Goal: Navigation & Orientation: Find specific page/section

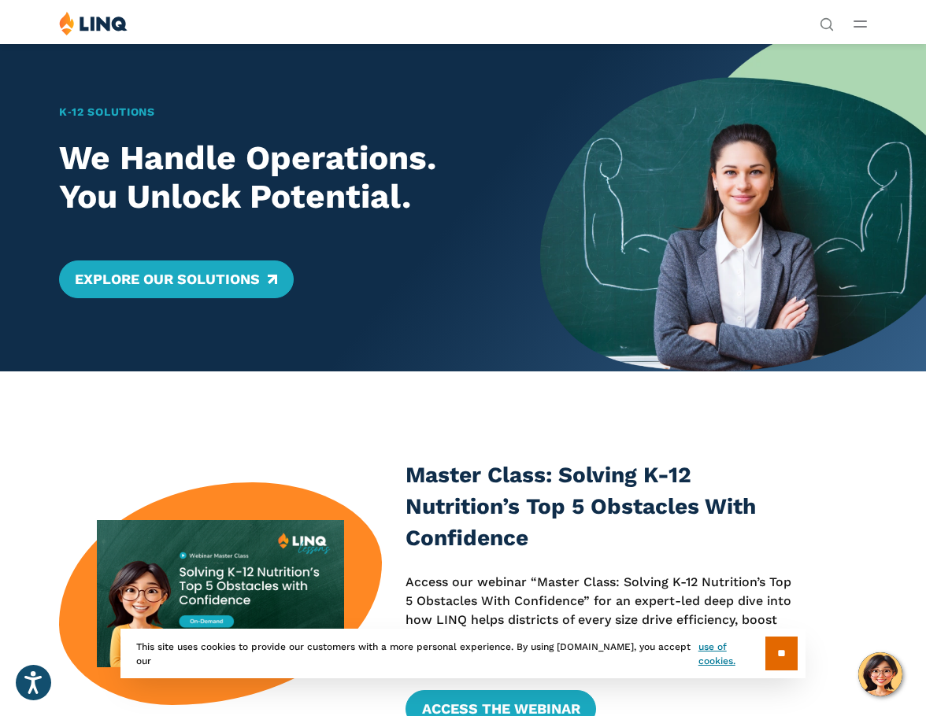
click at [863, 21] on line "Open Main Menu" at bounding box center [860, 21] width 12 height 0
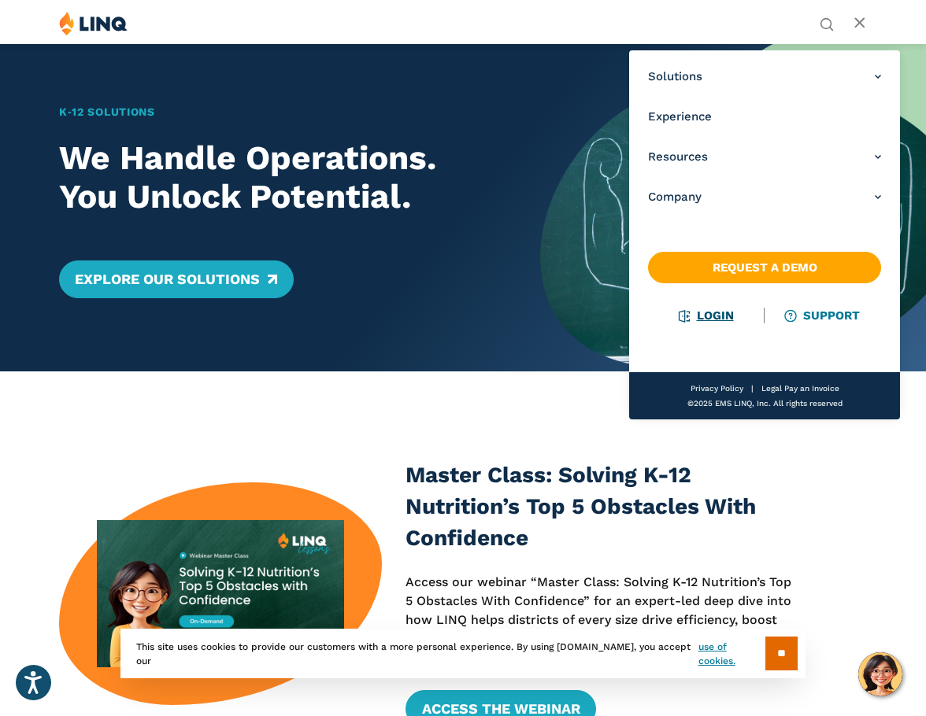
click at [712, 316] on link "Login" at bounding box center [706, 316] width 54 height 14
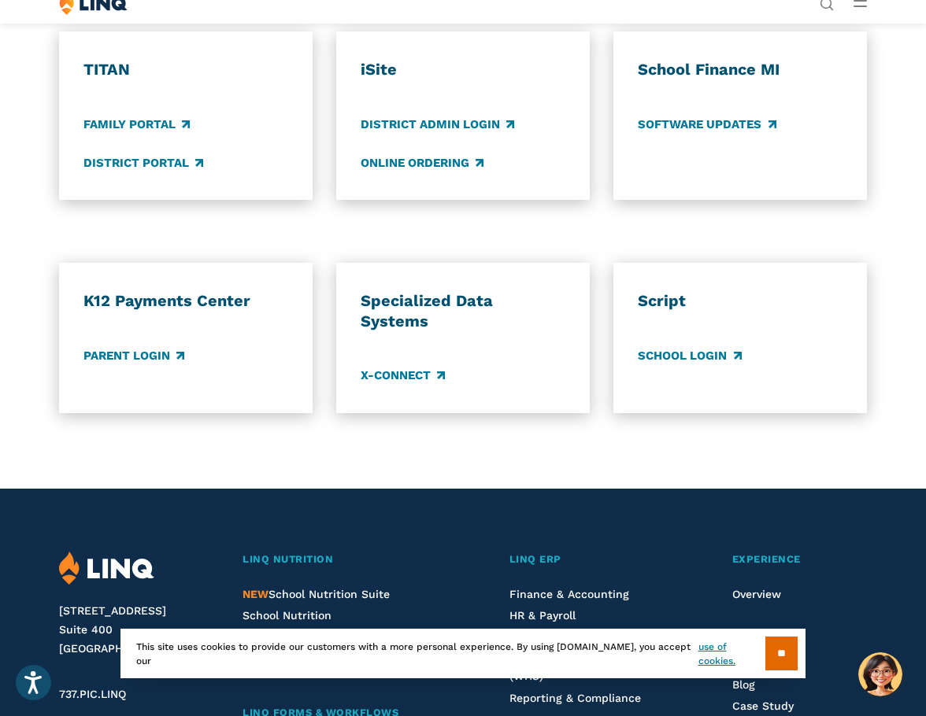
scroll to position [1181, 0]
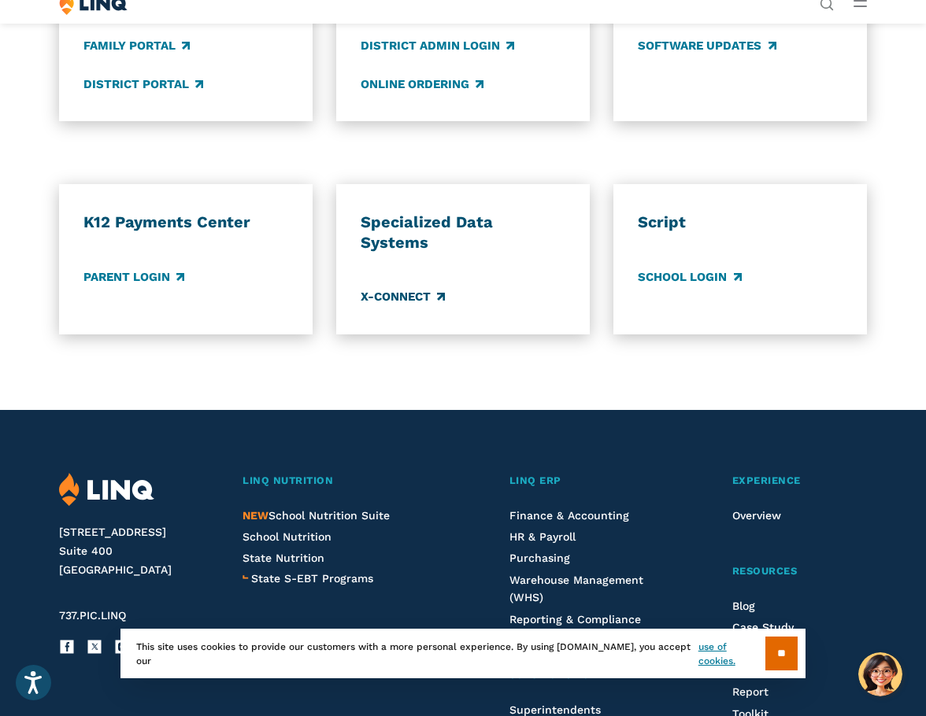
click at [409, 289] on link "X-Connect" at bounding box center [403, 297] width 84 height 17
